Goal: Transaction & Acquisition: Purchase product/service

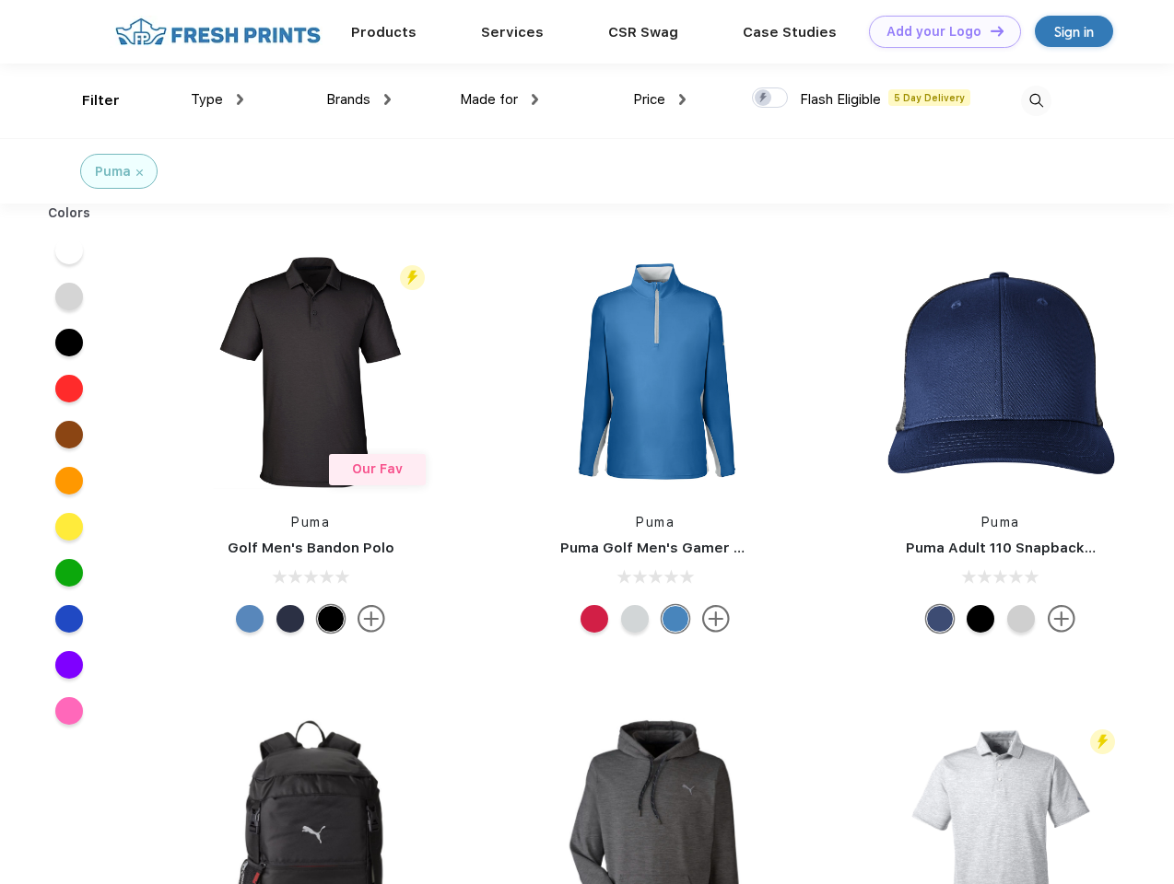
click at [938, 31] on link "Add your Logo Design Tool" at bounding box center [945, 32] width 152 height 32
click at [0, 0] on div "Design Tool" at bounding box center [0, 0] width 0 height 0
click at [988, 30] on link "Add your Logo Design Tool" at bounding box center [945, 32] width 152 height 32
click at [88, 100] on div "Filter" at bounding box center [101, 100] width 38 height 21
click at [217, 99] on span "Type" at bounding box center [207, 99] width 32 height 17
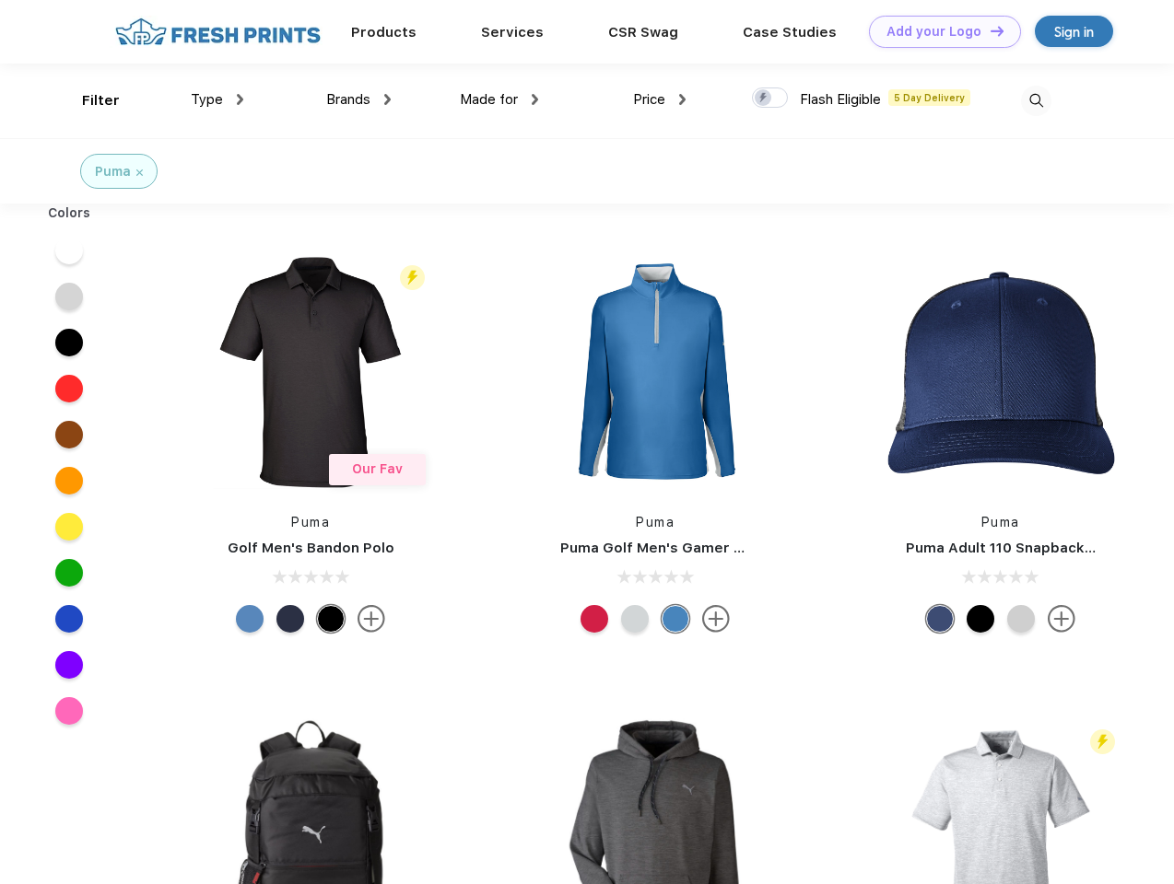
click at [358, 99] on span "Brands" at bounding box center [348, 99] width 44 height 17
click at [499, 99] on span "Made for" at bounding box center [489, 99] width 58 height 17
click at [660, 99] on span "Price" at bounding box center [649, 99] width 32 height 17
click at [770, 99] on div at bounding box center [770, 98] width 36 height 20
click at [764, 99] on input "checkbox" at bounding box center [758, 93] width 12 height 12
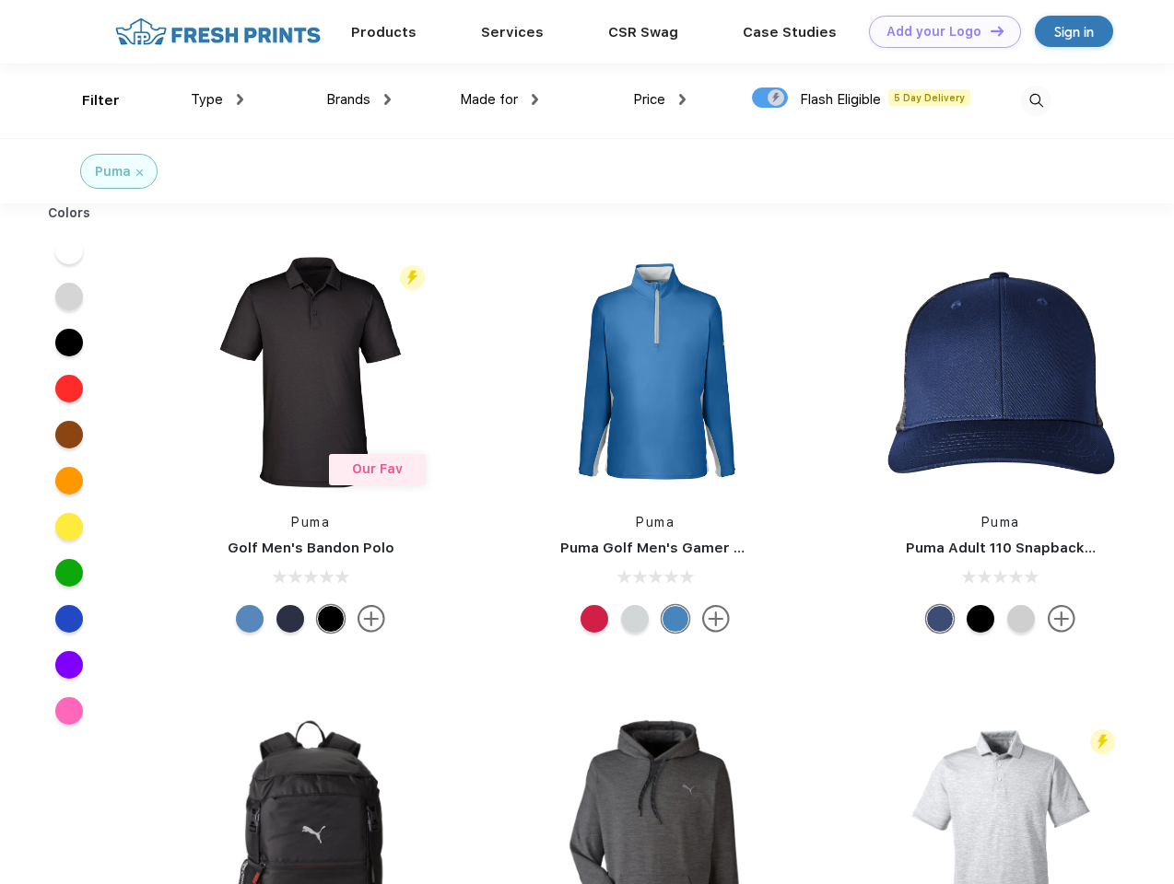
click at [1035, 100] on img at bounding box center [1036, 101] width 30 height 30
